Goal: Check status: Check status

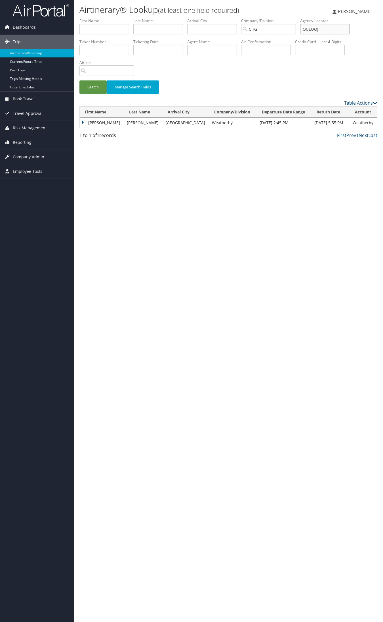
click at [322, 29] on input "QUEQOJ" at bounding box center [326, 29] width 50 height 11
paste input "LGMCJE"
click at [319, 29] on input "LGMCJE" at bounding box center [326, 29] width 50 height 11
click at [80, 80] on button "Search" at bounding box center [93, 86] width 27 height 13
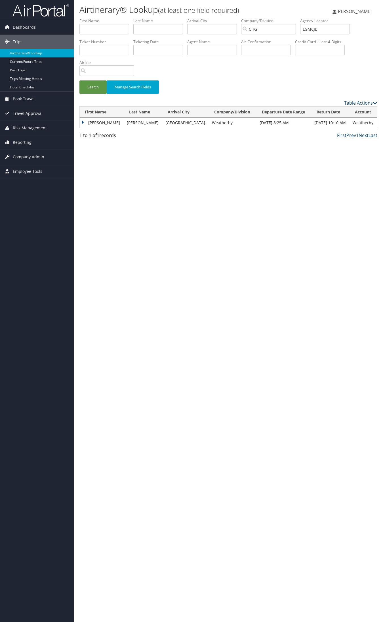
click at [91, 122] on td "David" at bounding box center [102, 123] width 44 height 10
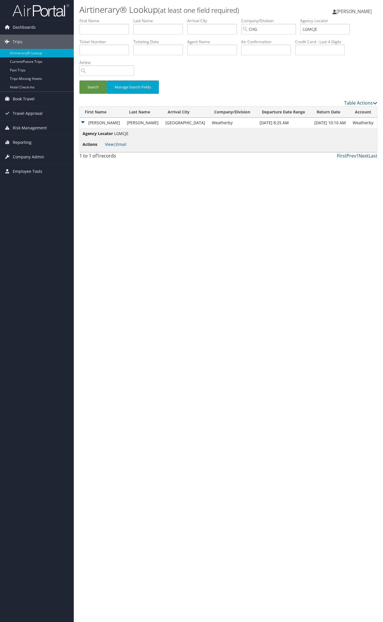
click at [104, 143] on span "Actions" at bounding box center [93, 144] width 21 height 6
click at [106, 143] on link "View" at bounding box center [109, 143] width 9 height 5
click at [326, 27] on input "LGMCJE" at bounding box center [326, 29] width 50 height 11
paste input "FUBWX"
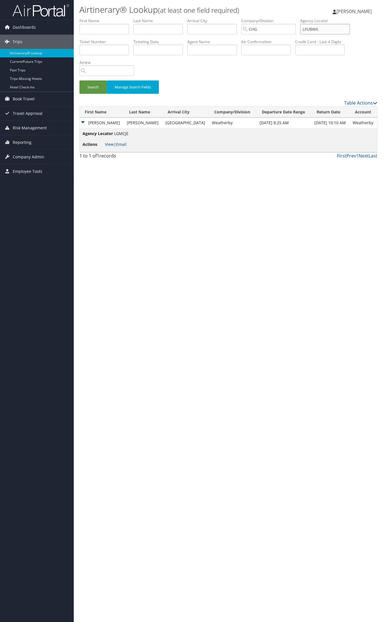
type input "LFUBWX"
click at [80, 80] on button "Search" at bounding box center [93, 86] width 27 height 13
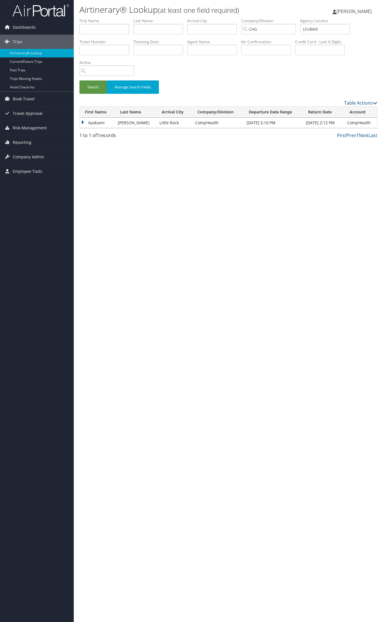
click at [96, 122] on td "Ayobami" at bounding box center [97, 123] width 35 height 10
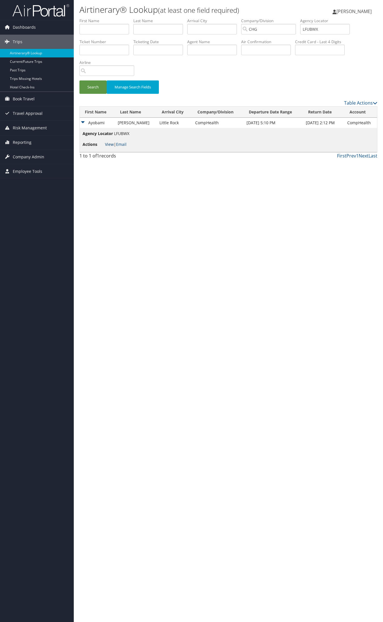
drag, startPoint x: 100, startPoint y: 127, endPoint x: 110, endPoint y: 143, distance: 19.2
click at [110, 143] on link "View" at bounding box center [109, 143] width 9 height 5
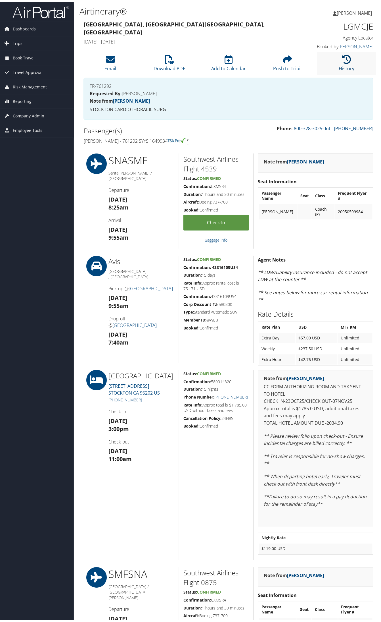
click at [339, 65] on link "History" at bounding box center [347, 63] width 16 height 14
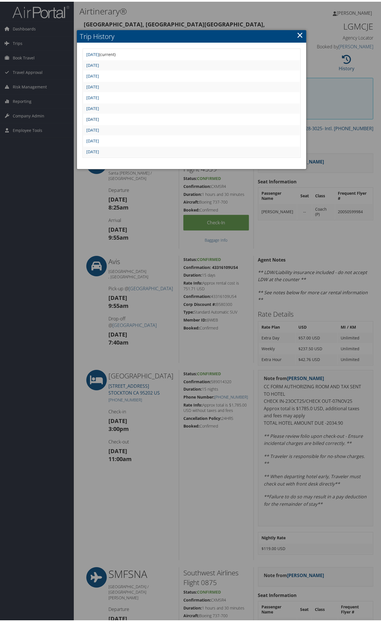
click at [99, 115] on link "Tue Sep 16 09:01:24 MDT 2025" at bounding box center [92, 117] width 13 height 5
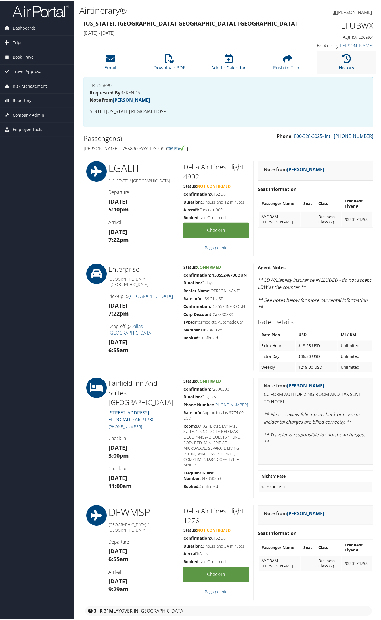
click at [339, 55] on li "History" at bounding box center [346, 61] width 59 height 23
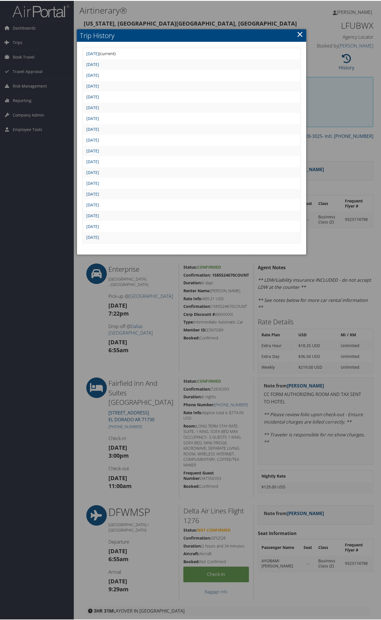
click at [99, 93] on link "Fri Sep 19 13:45:43 MDT 2025" at bounding box center [92, 95] width 13 height 5
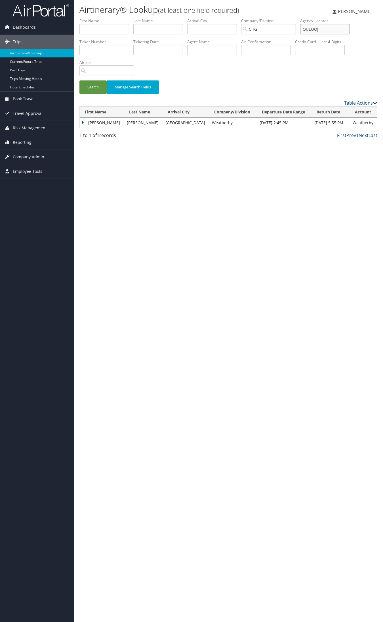
click at [327, 24] on input "QUEQOJ" at bounding box center [326, 29] width 50 height 11
paste input "MUGOSS"
type input "MUGOSS"
click at [93, 87] on button "Search" at bounding box center [93, 86] width 27 height 13
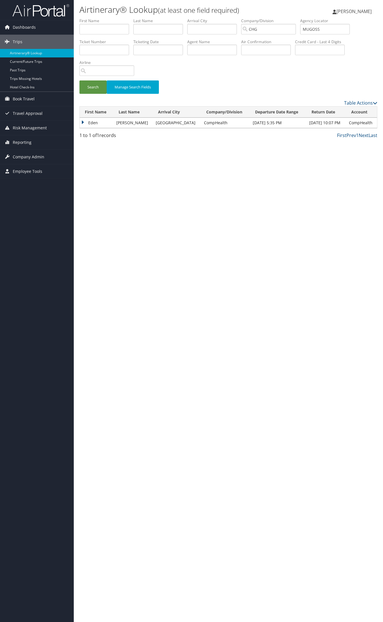
click at [94, 123] on td "Eden" at bounding box center [97, 123] width 34 height 10
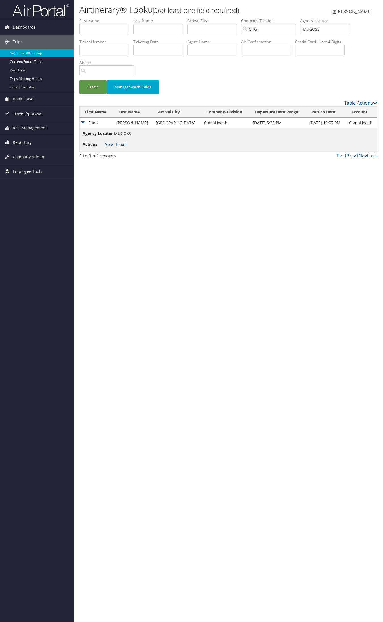
click at [107, 145] on link "View" at bounding box center [109, 143] width 9 height 5
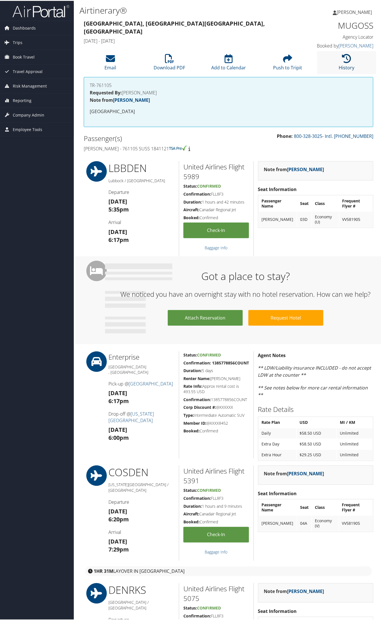
click at [341, 63] on link "History" at bounding box center [347, 63] width 16 height 14
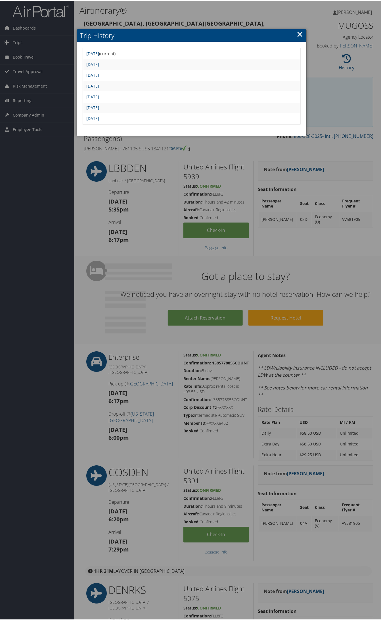
click at [298, 34] on link "×" at bounding box center [300, 33] width 7 height 11
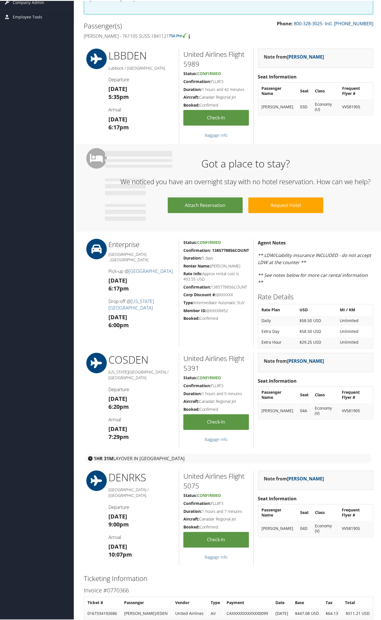
scroll to position [213, 0]
